Goal: Transaction & Acquisition: Book appointment/travel/reservation

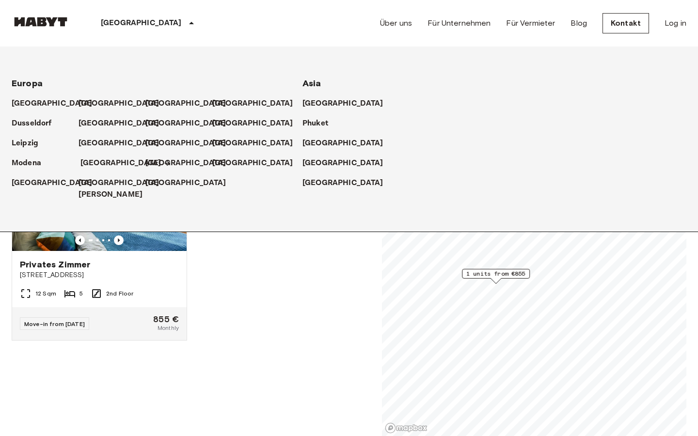
click at [87, 165] on p "[GEOGRAPHIC_DATA]" at bounding box center [120, 163] width 81 height 12
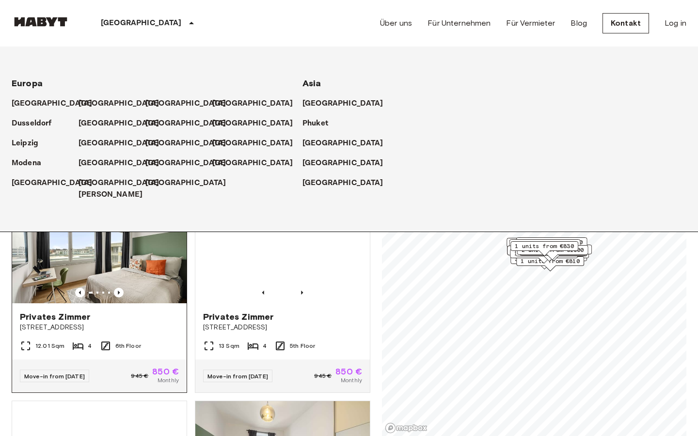
scroll to position [193, 0]
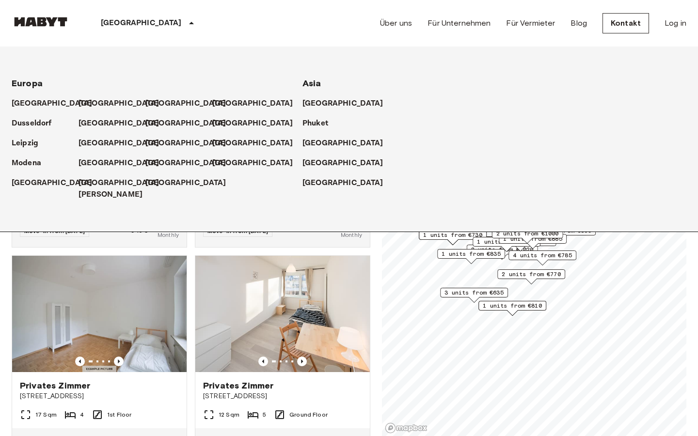
scroll to position [133, 0]
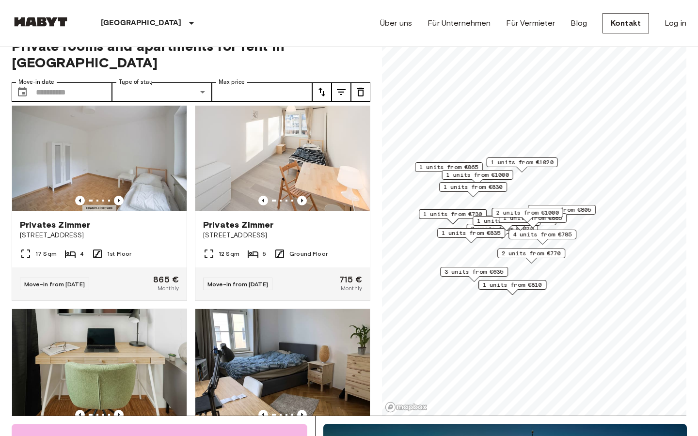
scroll to position [674, 0]
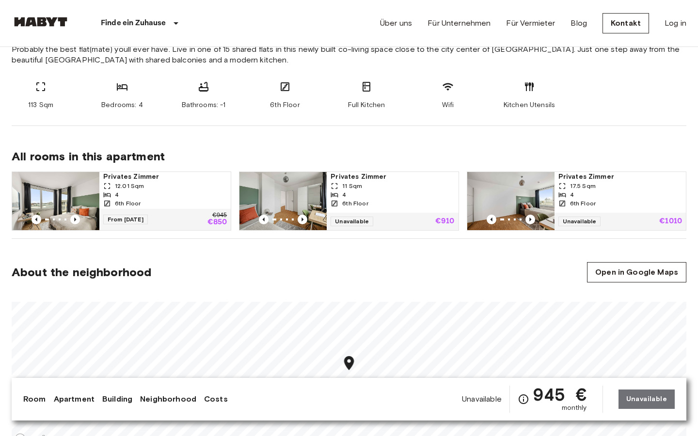
scroll to position [396, 0]
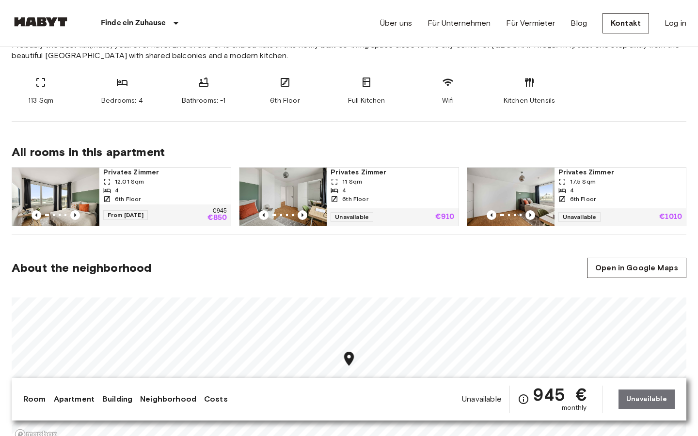
click at [190, 183] on div "12.01 Sqm" at bounding box center [165, 181] width 124 height 9
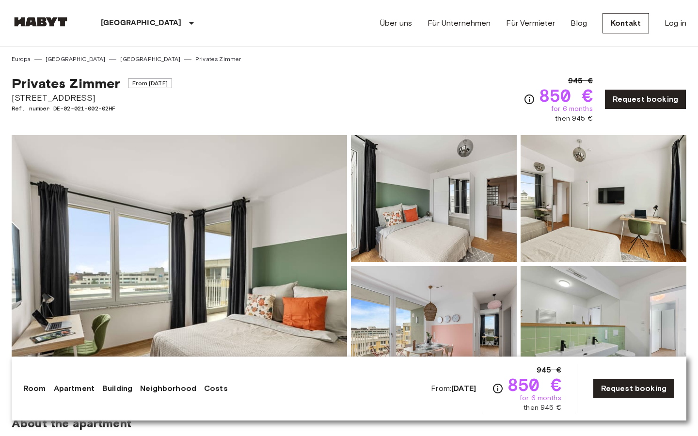
click at [294, 110] on div "Privates Zimmer From Nov 4 2025 Tübinger Straße 3b Ref. number DE-02-021-002-02…" at bounding box center [349, 93] width 675 height 60
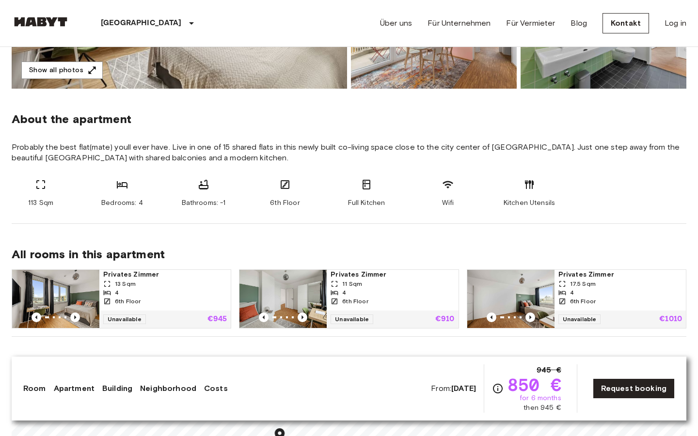
scroll to position [301, 0]
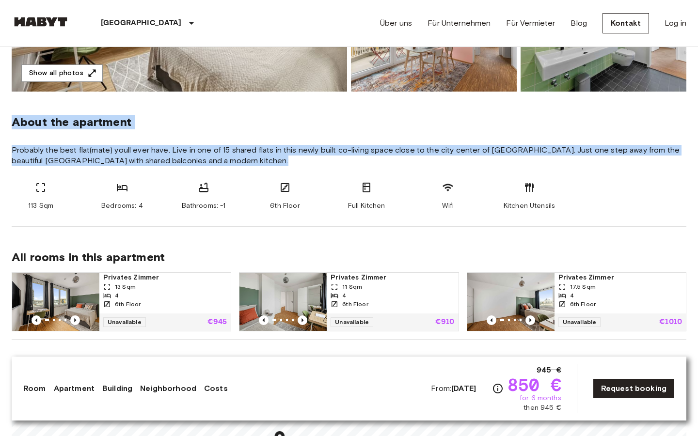
drag, startPoint x: 9, startPoint y: 120, endPoint x: 588, endPoint y: 220, distance: 587.2
copy section "About the apartment Probably the best flat(mate) youll ever have. Live in one o…"
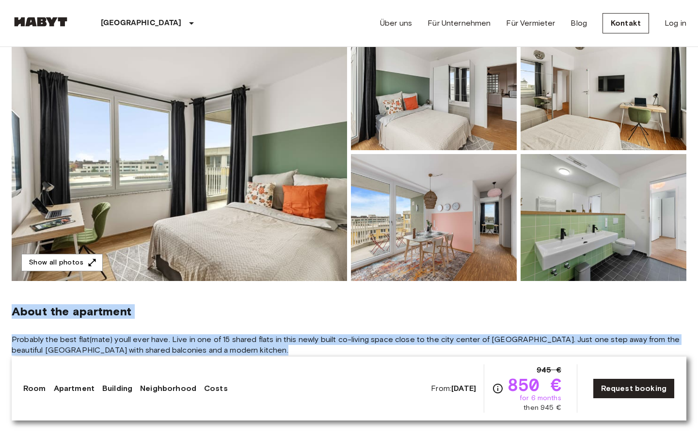
scroll to position [0, 0]
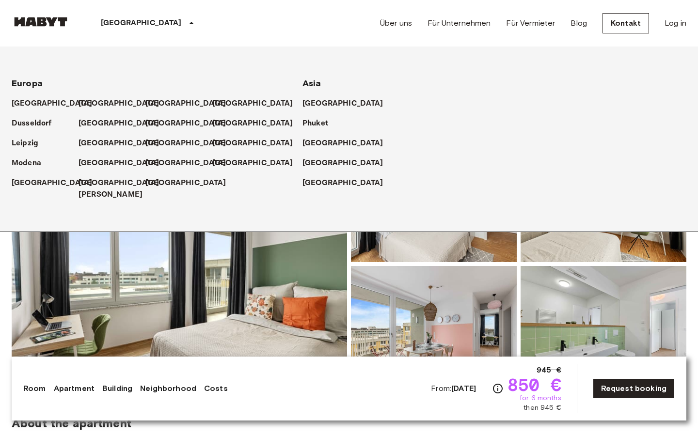
click at [119, 22] on p "[GEOGRAPHIC_DATA]" at bounding box center [141, 23] width 81 height 12
click at [85, 164] on p "[GEOGRAPHIC_DATA]" at bounding box center [120, 163] width 81 height 12
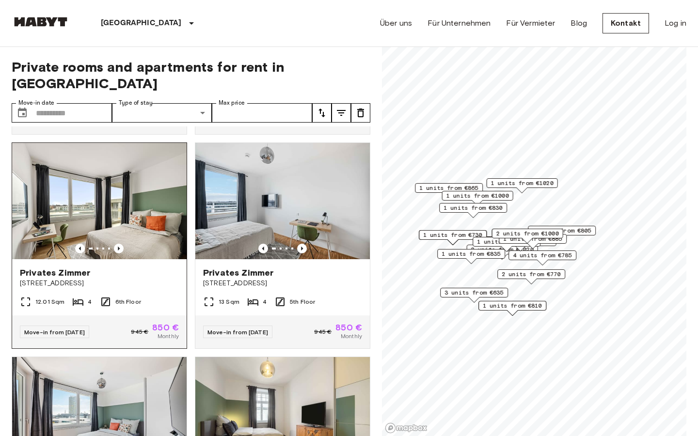
scroll to position [179, 0]
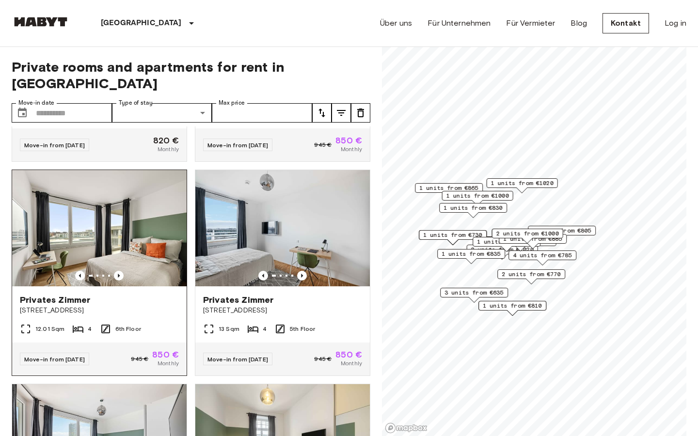
click at [135, 213] on img at bounding box center [99, 228] width 174 height 116
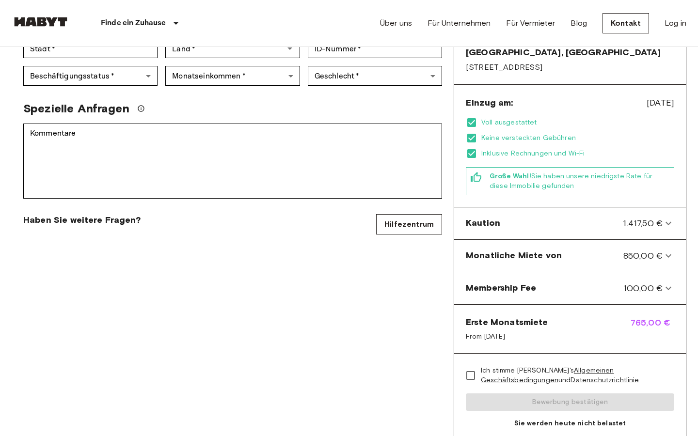
scroll to position [255, 0]
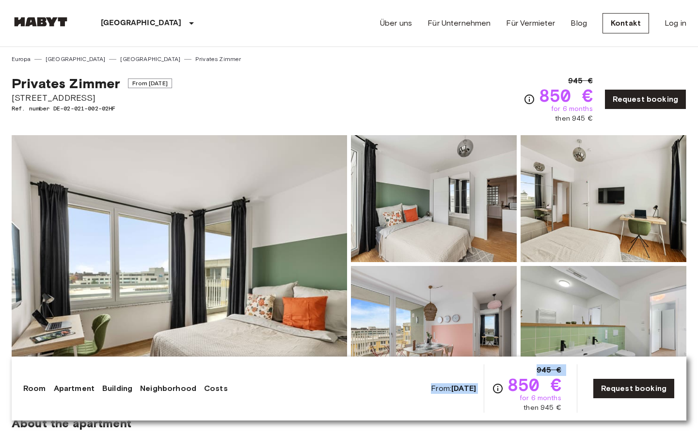
drag, startPoint x: 512, startPoint y: 384, endPoint x: 577, endPoint y: 409, distance: 69.9
click at [577, 409] on div "From: Nov 4 2025 945 € 850 € for 6 months then 945 € Request booking" at bounding box center [553, 388] width 244 height 48
copy div "From: Nov 4 2025 945 €"
click at [143, 97] on span "[STREET_ADDRESS]" at bounding box center [92, 98] width 160 height 13
